Goal: Share content: Share content

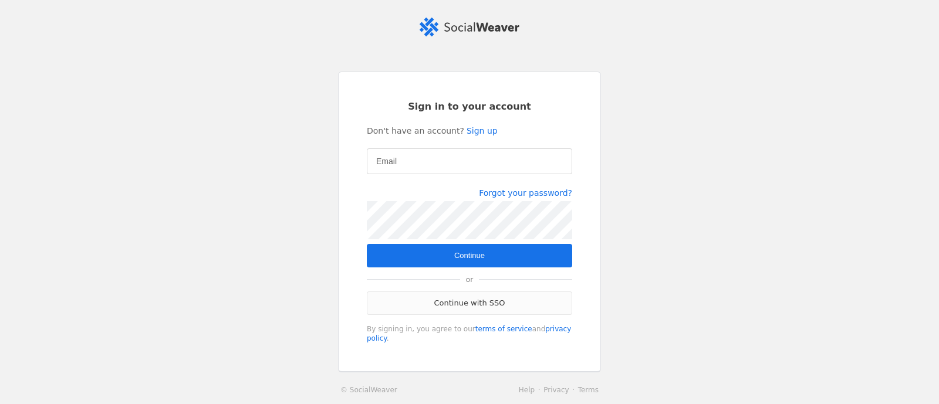
click at [459, 305] on link "Continue with SSO" at bounding box center [469, 303] width 205 height 23
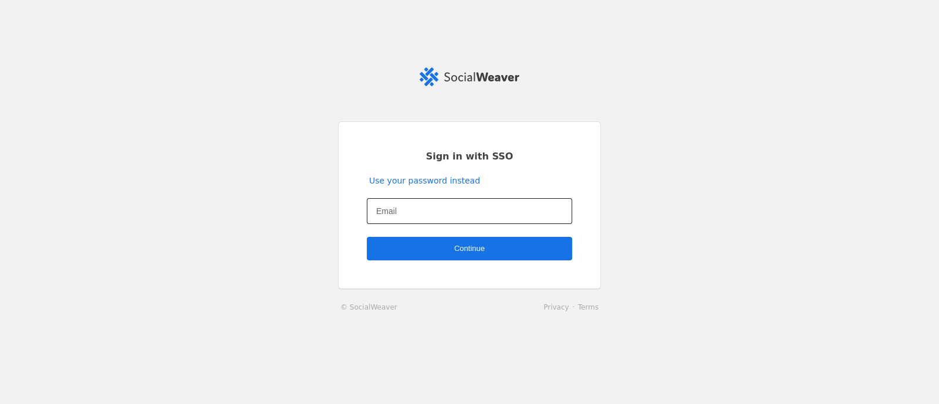
click at [431, 215] on input "Email" at bounding box center [469, 211] width 187 height 14
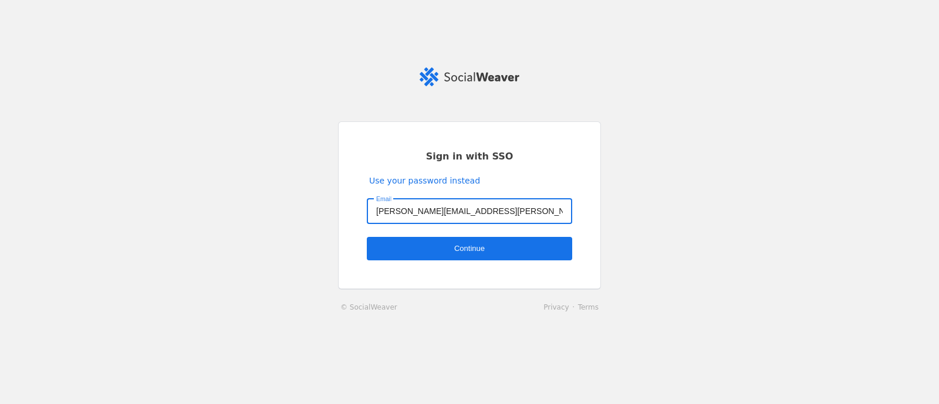
type input "[PERSON_NAME][EMAIL_ADDRESS][PERSON_NAME][DOMAIN_NAME]"
click at [477, 255] on span "undefined" at bounding box center [469, 248] width 205 height 23
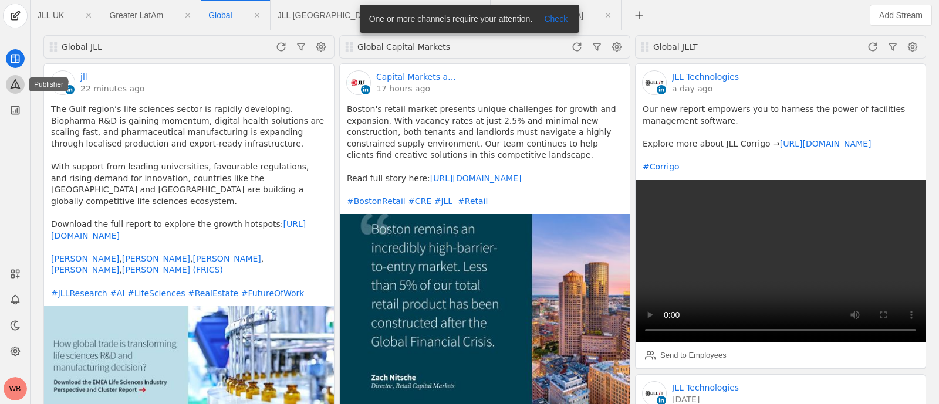
click at [16, 89] on icon at bounding box center [15, 84] width 12 height 12
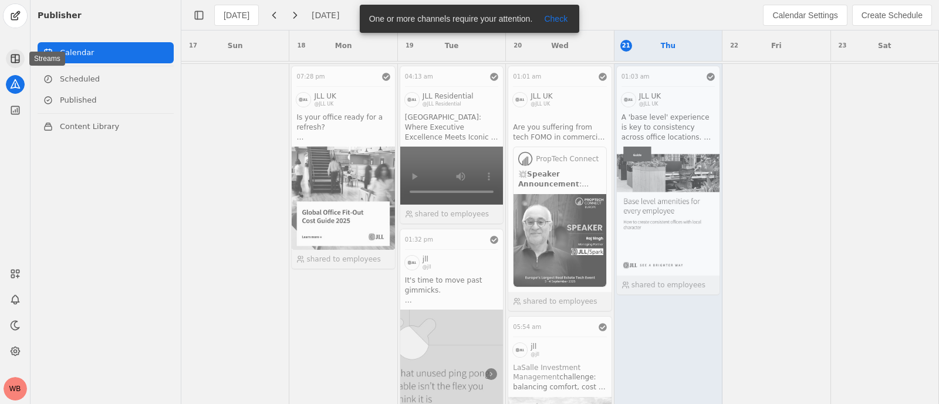
click at [15, 61] on icon at bounding box center [15, 59] width 0 height 8
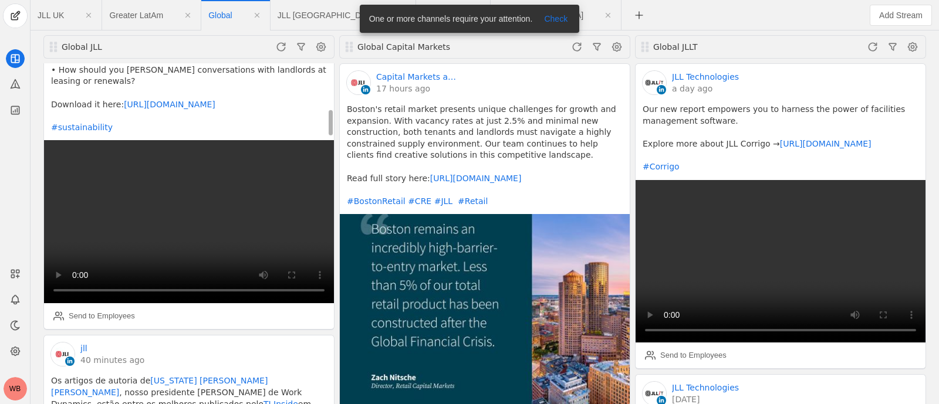
scroll to position [586, 0]
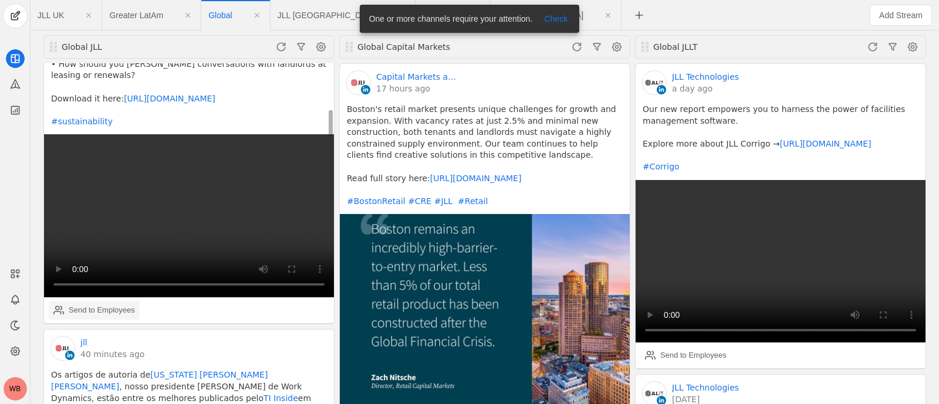
click at [100, 299] on div "Send to Employees" at bounding box center [94, 310] width 82 height 23
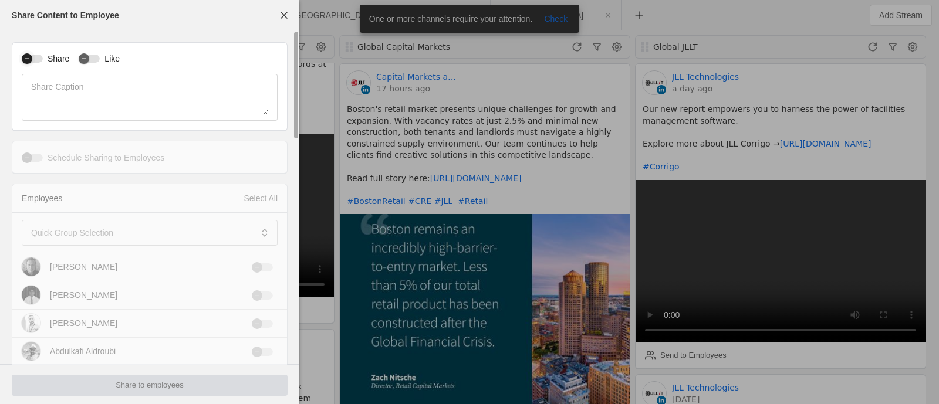
click at [29, 55] on div "button" at bounding box center [27, 58] width 11 height 11
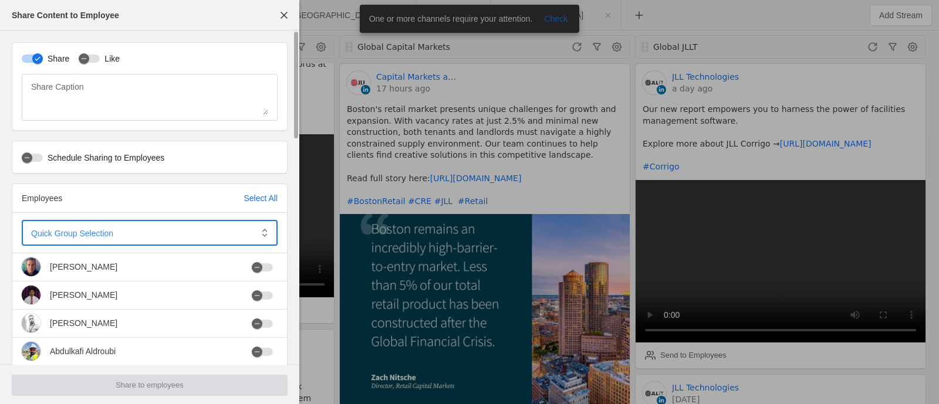
click at [158, 227] on span at bounding box center [141, 233] width 221 height 12
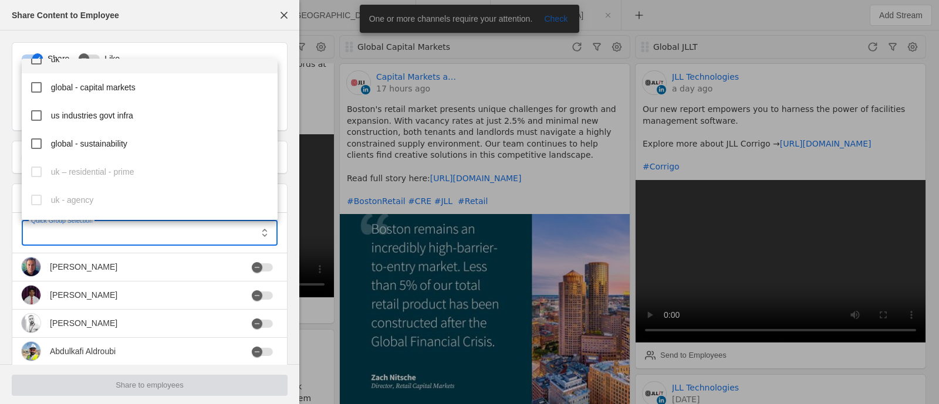
scroll to position [492, 0]
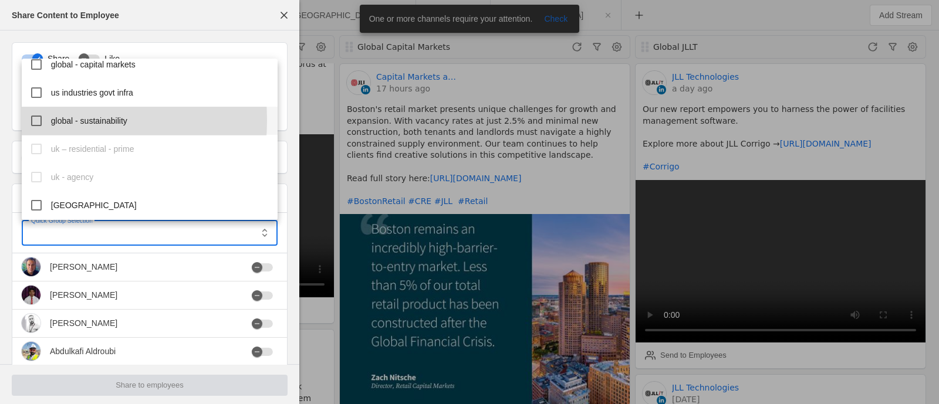
drag, startPoint x: 32, startPoint y: 120, endPoint x: 38, endPoint y: 124, distance: 6.3
click at [33, 120] on mat-pseudo-checkbox at bounding box center [36, 121] width 11 height 11
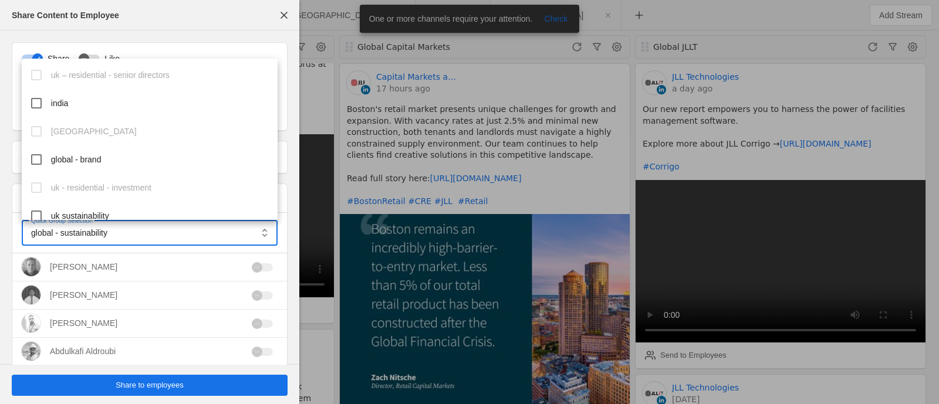
scroll to position [1005, 0]
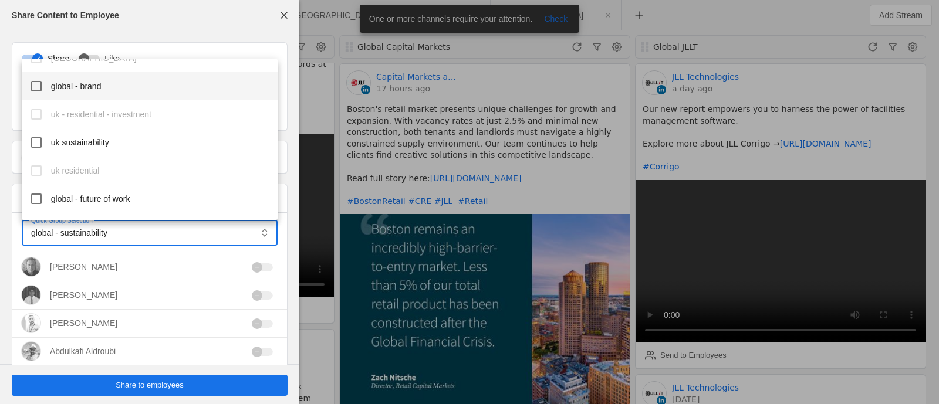
click at [38, 87] on mat-pseudo-checkbox at bounding box center [36, 86] width 11 height 11
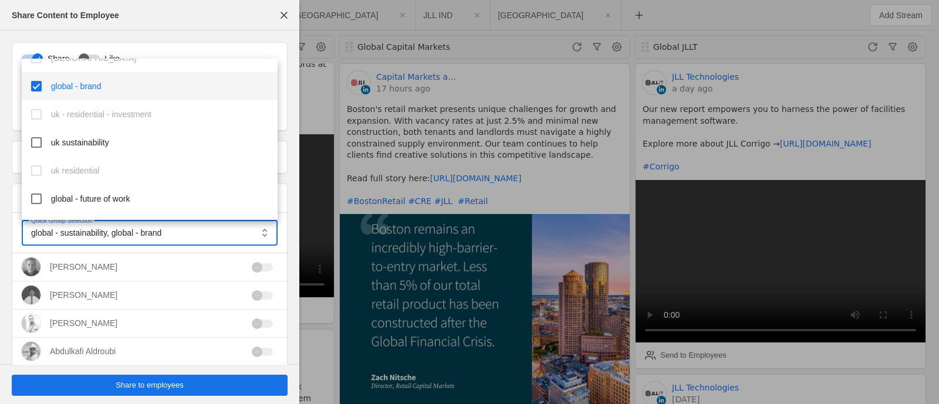
click at [178, 382] on div at bounding box center [469, 202] width 939 height 404
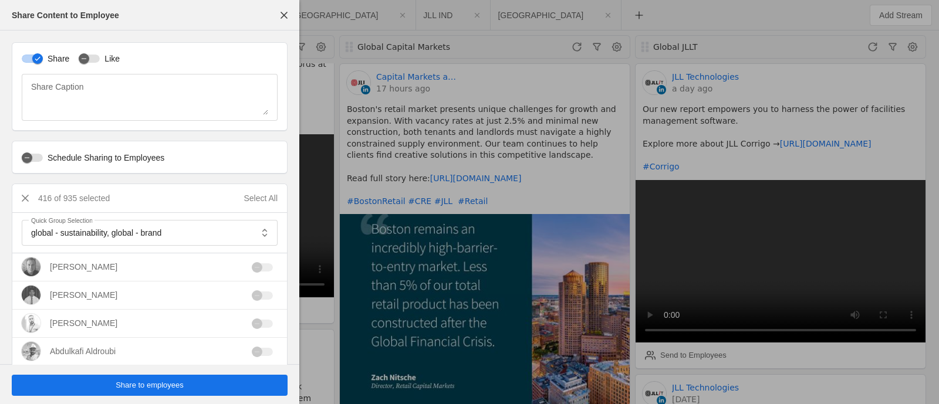
click at [178, 382] on span "Share to employees" at bounding box center [150, 386] width 68 height 12
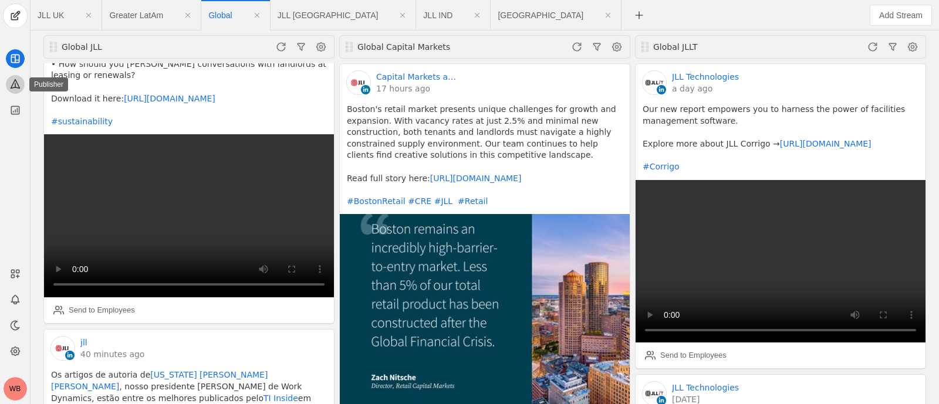
click at [15, 80] on icon at bounding box center [15, 84] width 9 height 9
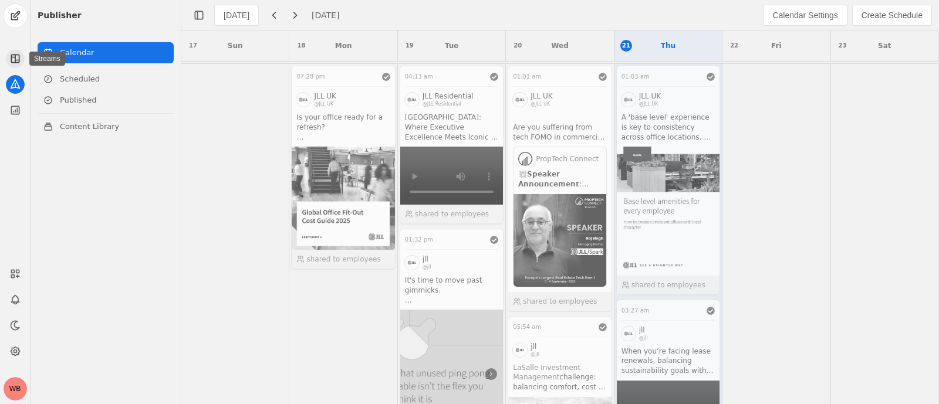
click at [12, 53] on icon at bounding box center [15, 59] width 12 height 12
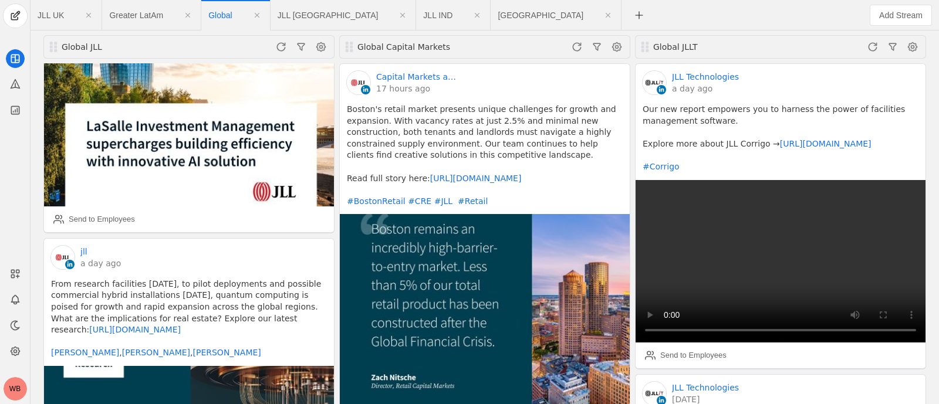
scroll to position [8373, 0]
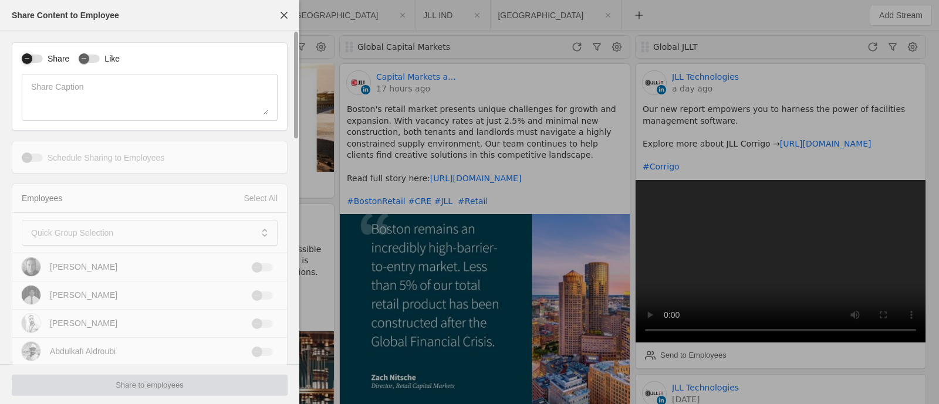
click at [29, 54] on div "button" at bounding box center [27, 58] width 11 height 11
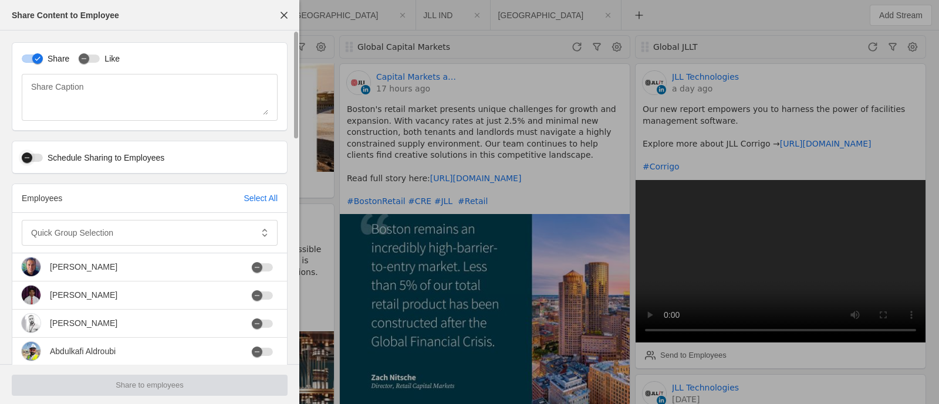
click at [26, 156] on icon "button" at bounding box center [26, 157] width 7 height 7
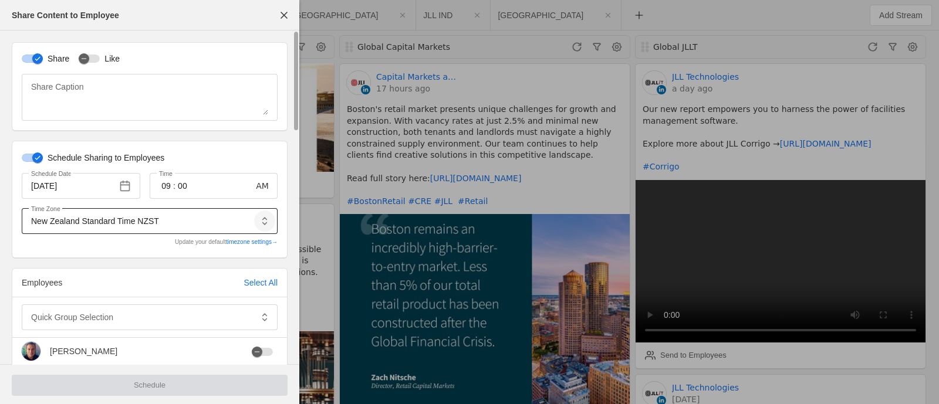
click at [267, 222] on span "button" at bounding box center [264, 221] width 21 height 21
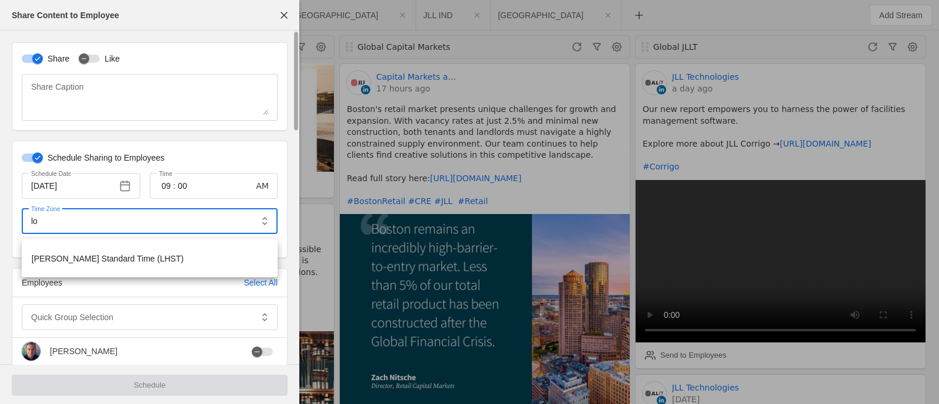
type input "l"
type input "u"
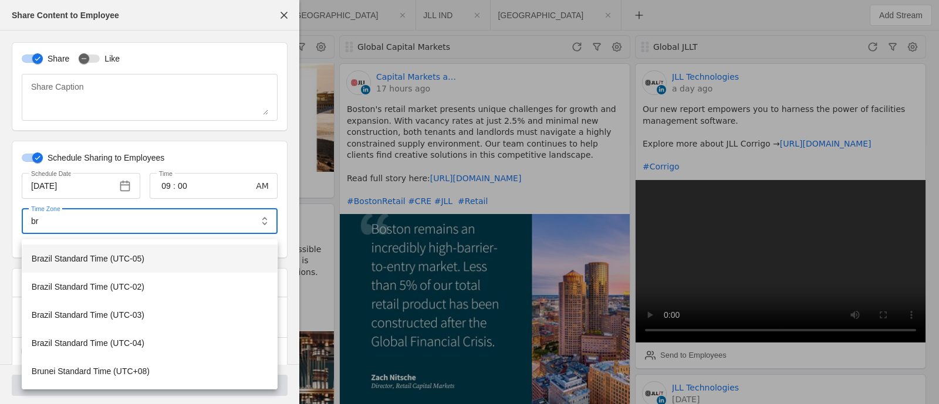
type input "b"
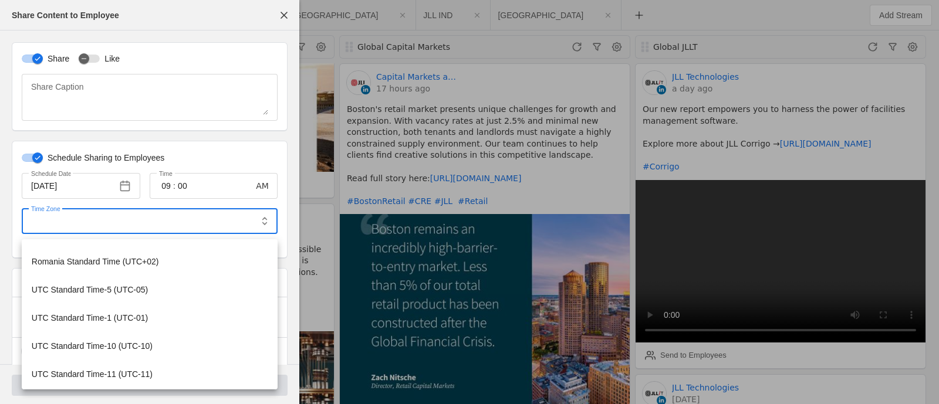
scroll to position [5135, 0]
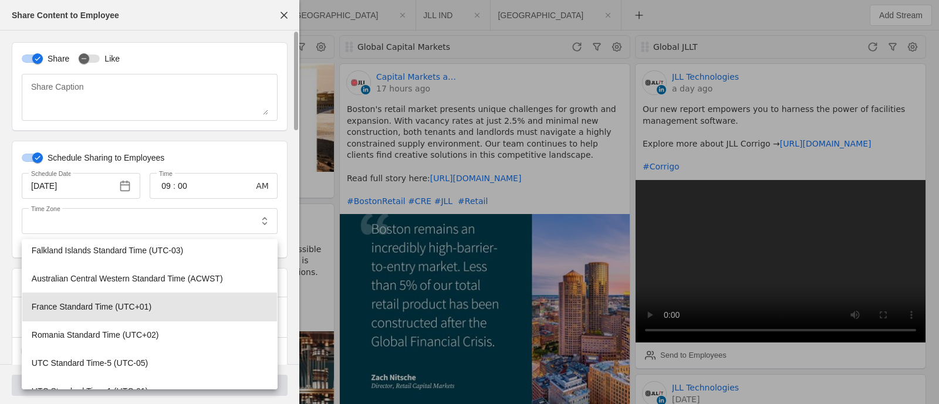
click at [194, 317] on mat-option "France Standard Time (UTC+01)" at bounding box center [149, 307] width 255 height 28
type input "France Standard Time UTC+01"
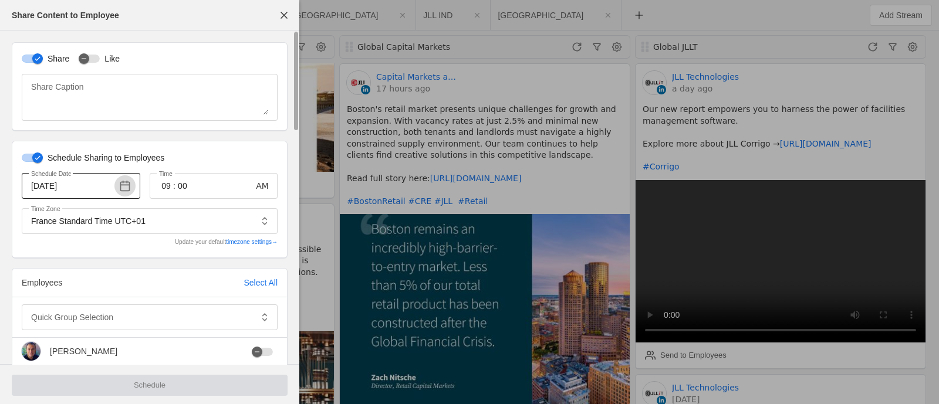
click at [124, 189] on span "button" at bounding box center [124, 185] width 21 height 21
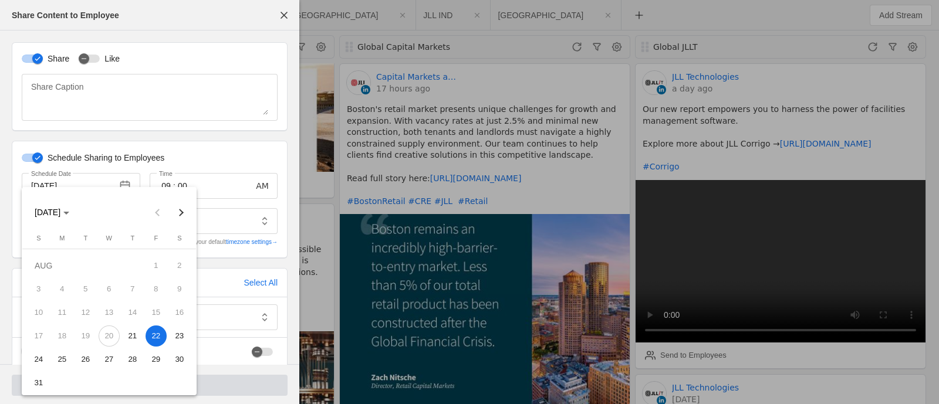
click at [129, 339] on span "21" at bounding box center [132, 336] width 21 height 21
type input "[DATE]"
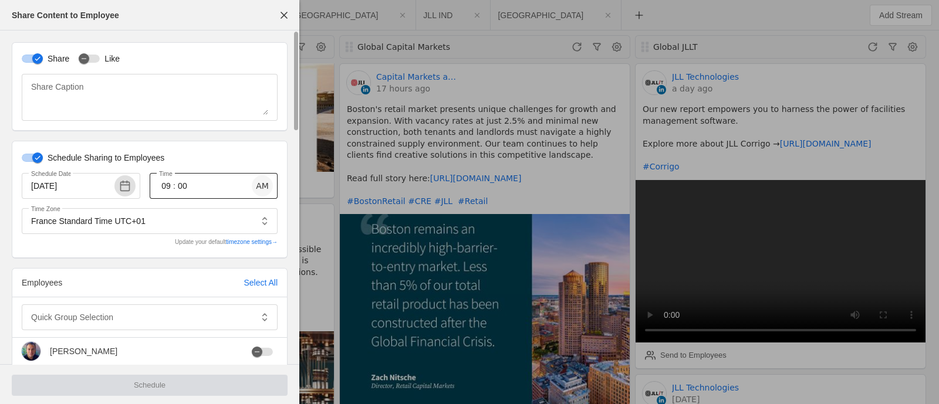
click at [263, 188] on span "button" at bounding box center [262, 185] width 21 height 21
click at [267, 189] on span "button" at bounding box center [262, 185] width 21 height 21
type input "0"
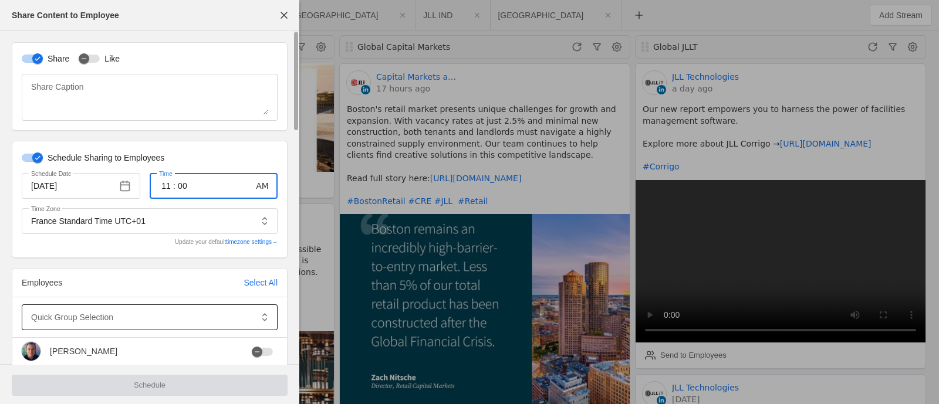
type input "11"
click at [129, 323] on div at bounding box center [141, 318] width 221 height 26
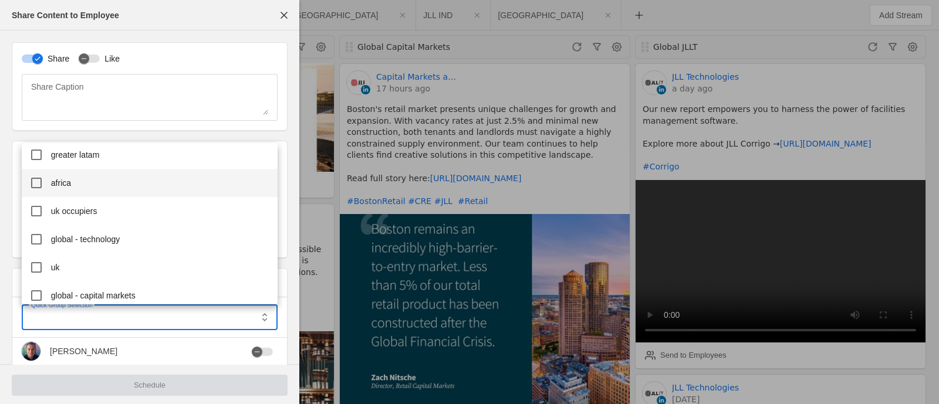
scroll to position [418, 0]
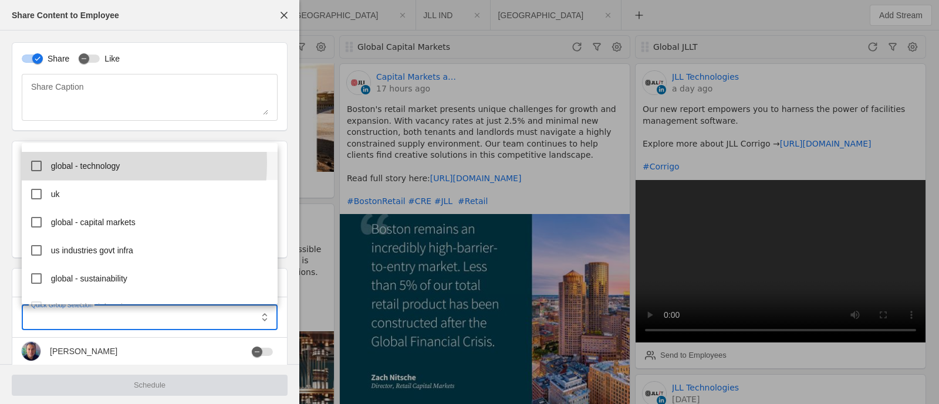
click at [39, 163] on mat-pseudo-checkbox at bounding box center [36, 166] width 11 height 11
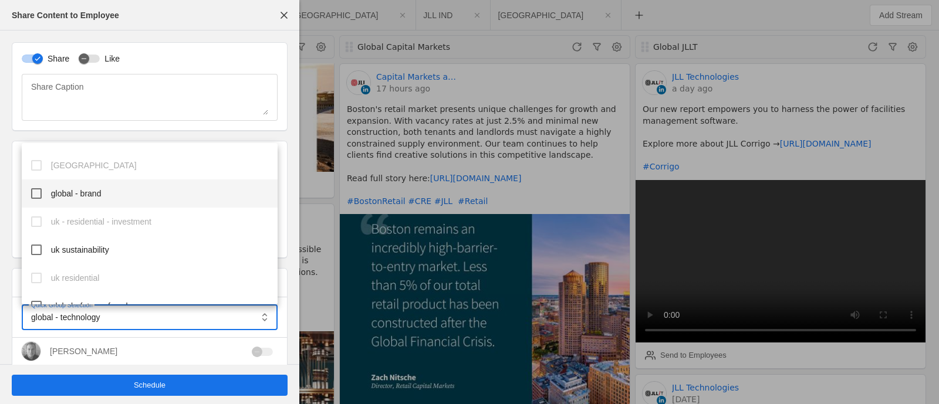
scroll to position [1005, 0]
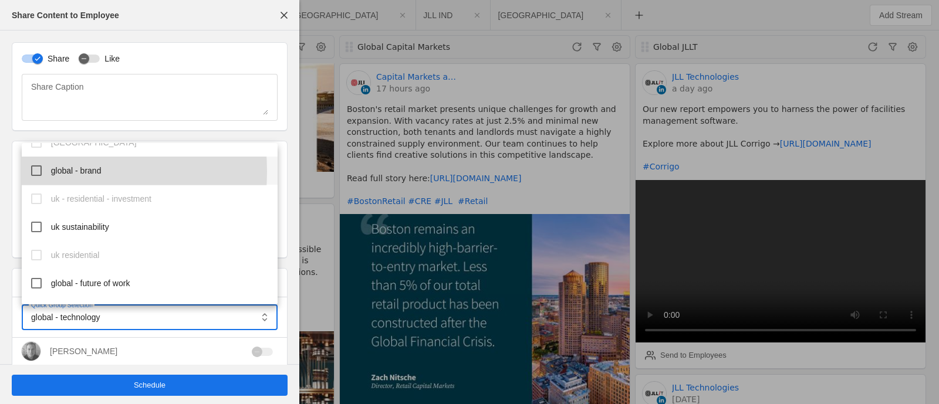
click at [33, 171] on mat-pseudo-checkbox at bounding box center [36, 170] width 11 height 11
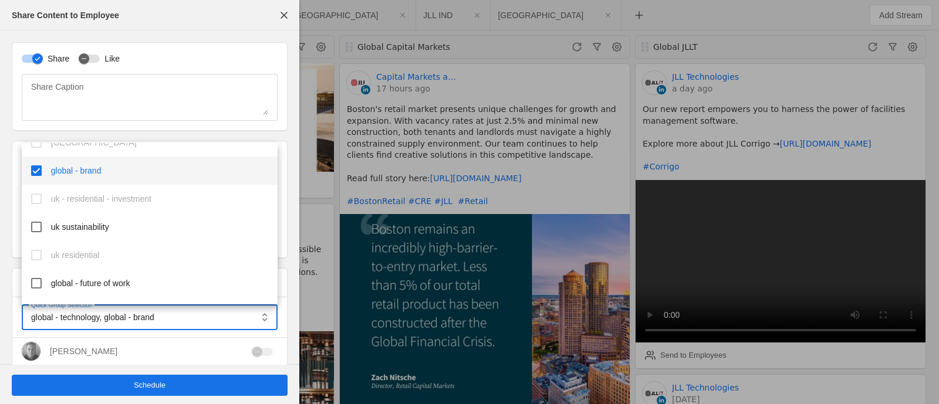
click at [143, 388] on div at bounding box center [469, 202] width 939 height 404
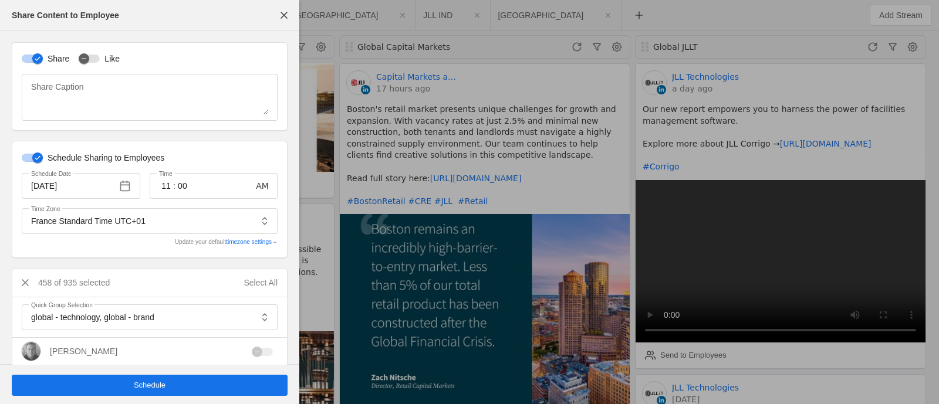
click at [149, 384] on span "Schedule" at bounding box center [150, 386] width 32 height 12
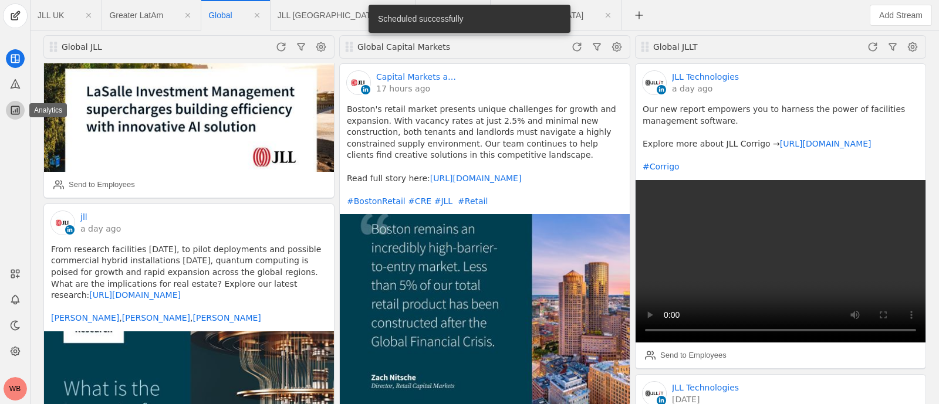
click at [10, 110] on icon at bounding box center [15, 110] width 12 height 12
